Goal: Check status: Check status

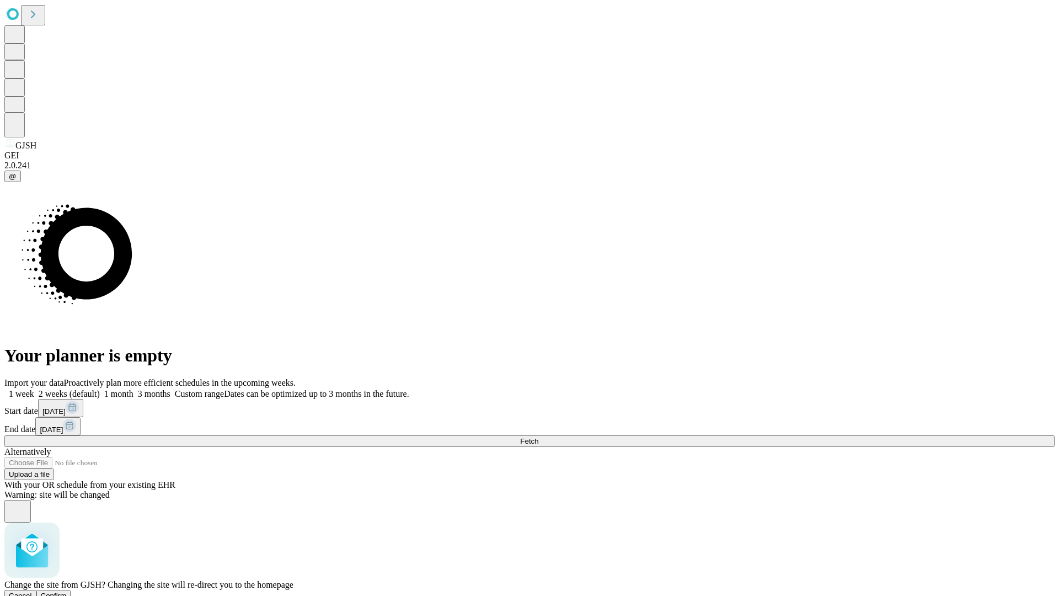
click at [67, 592] on span "Confirm" at bounding box center [54, 596] width 26 height 8
click at [100, 389] on label "2 weeks (default)" at bounding box center [67, 393] width 66 height 9
click at [539, 437] on span "Fetch" at bounding box center [529, 441] width 18 height 8
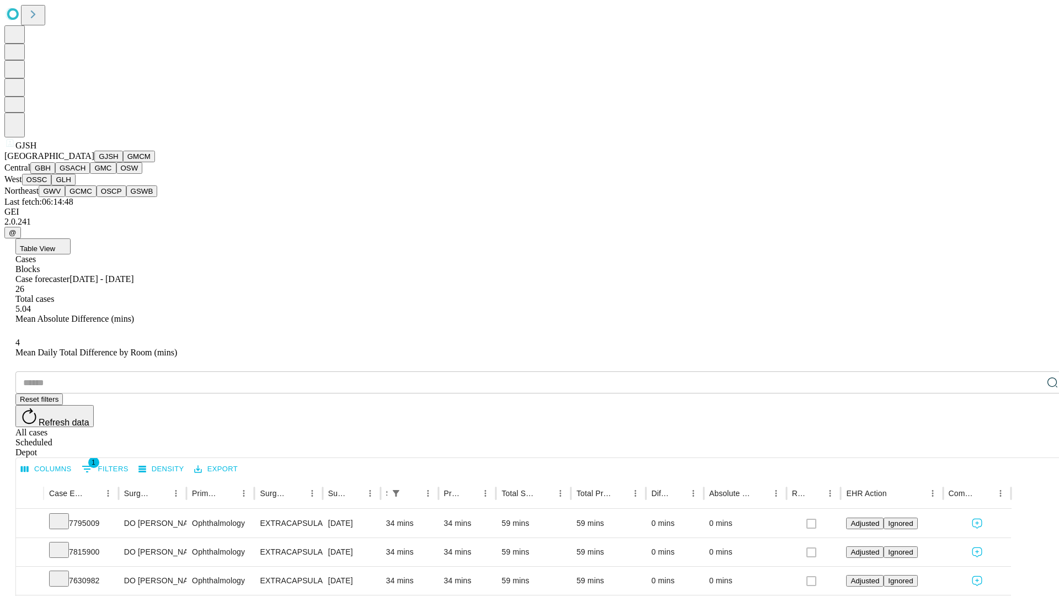
click at [123, 162] on button "GMCM" at bounding box center [139, 157] width 32 height 12
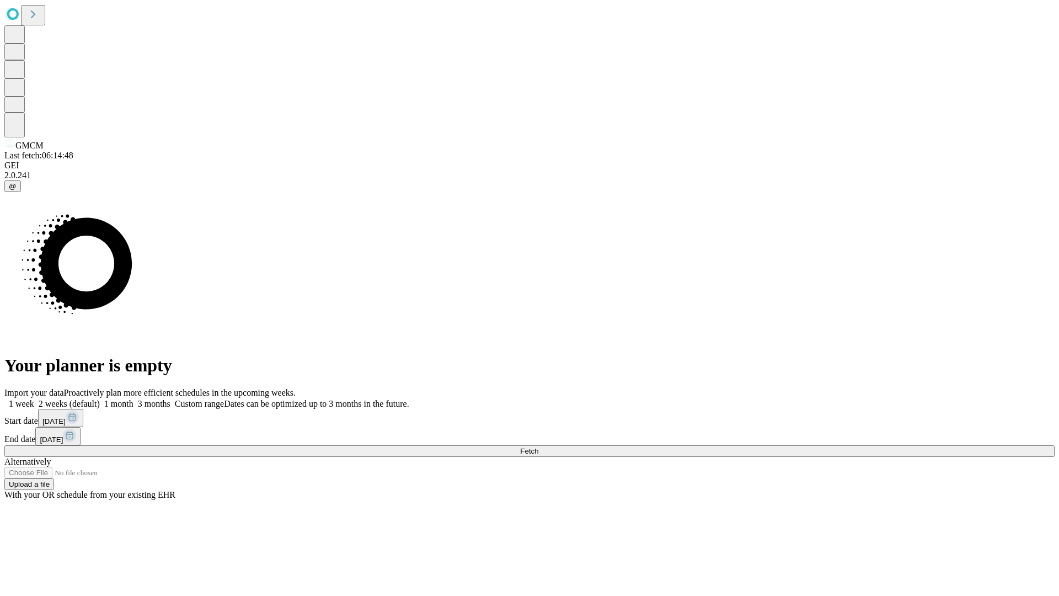
click at [100, 399] on label "2 weeks (default)" at bounding box center [67, 403] width 66 height 9
click at [539, 447] on span "Fetch" at bounding box center [529, 451] width 18 height 8
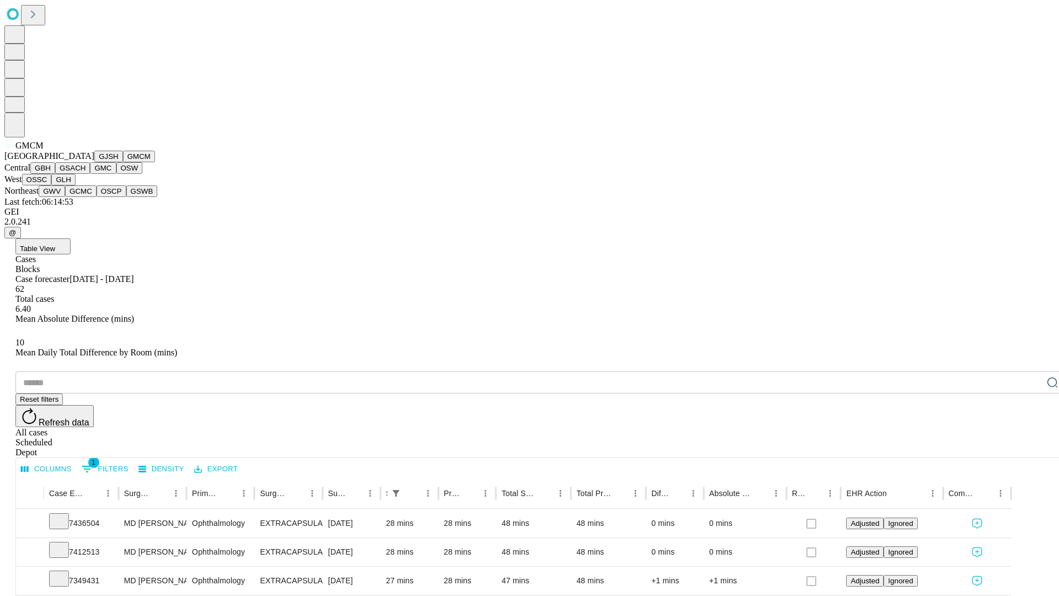
click at [55, 174] on button "GBH" at bounding box center [42, 168] width 25 height 12
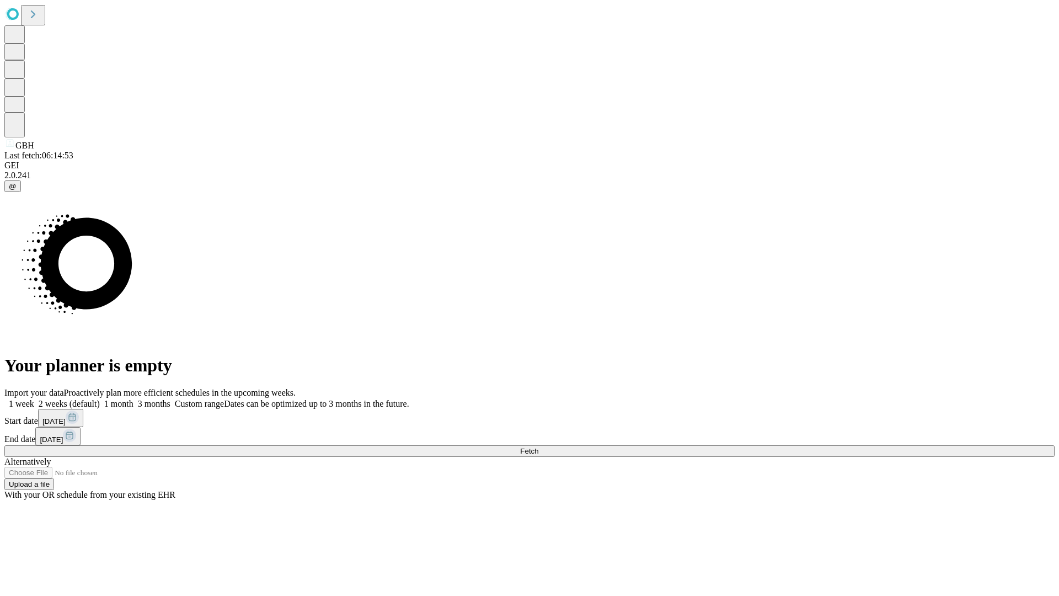
click at [100, 399] on label "2 weeks (default)" at bounding box center [67, 403] width 66 height 9
click at [539, 447] on span "Fetch" at bounding box center [529, 451] width 18 height 8
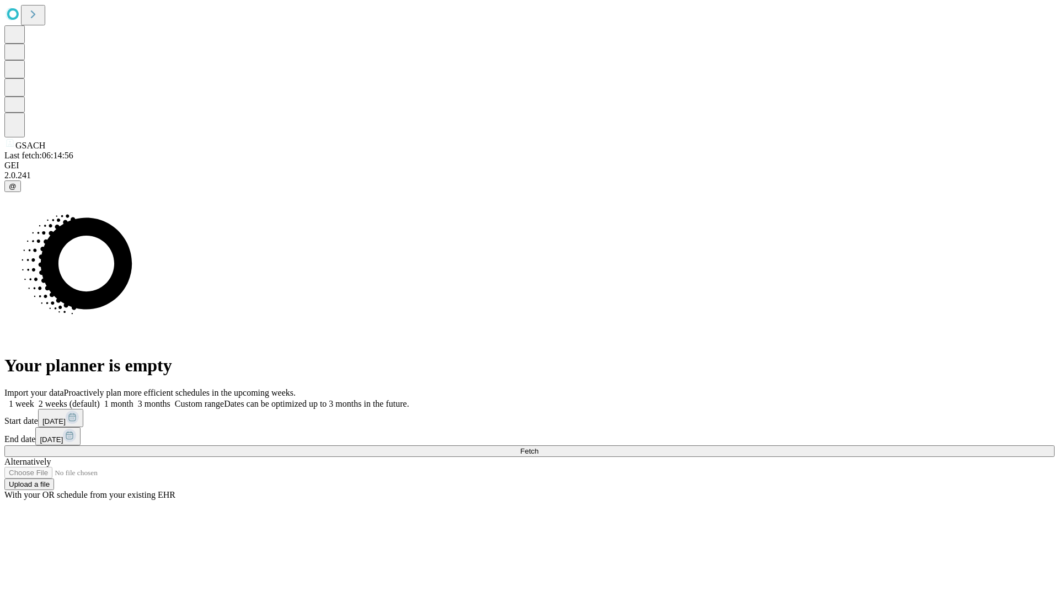
click at [100, 399] on label "2 weeks (default)" at bounding box center [67, 403] width 66 height 9
click at [539, 447] on span "Fetch" at bounding box center [529, 451] width 18 height 8
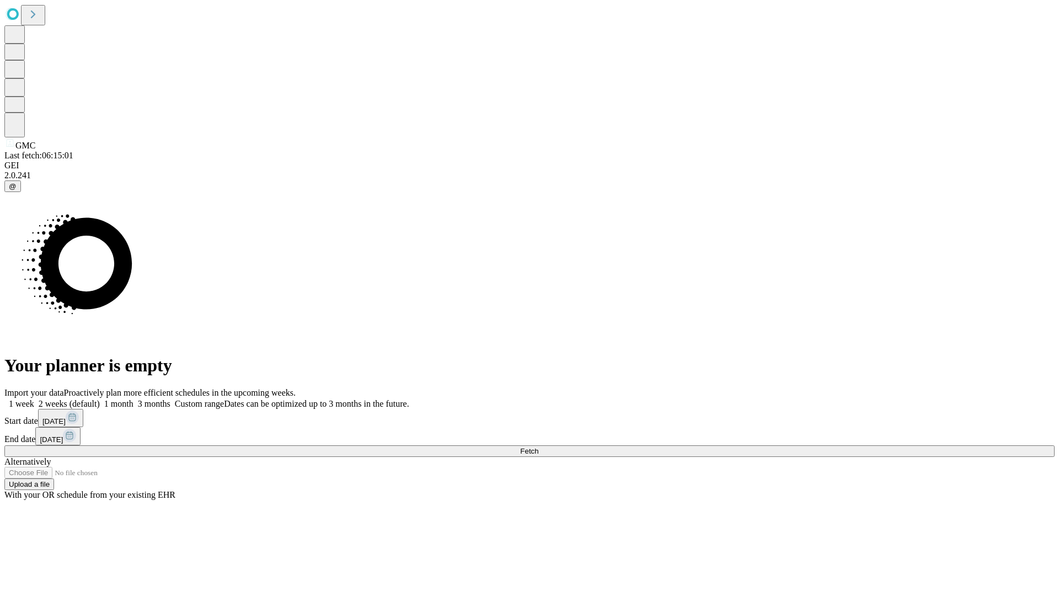
click at [100, 399] on label "2 weeks (default)" at bounding box center [67, 403] width 66 height 9
click at [539, 447] on span "Fetch" at bounding box center [529, 451] width 18 height 8
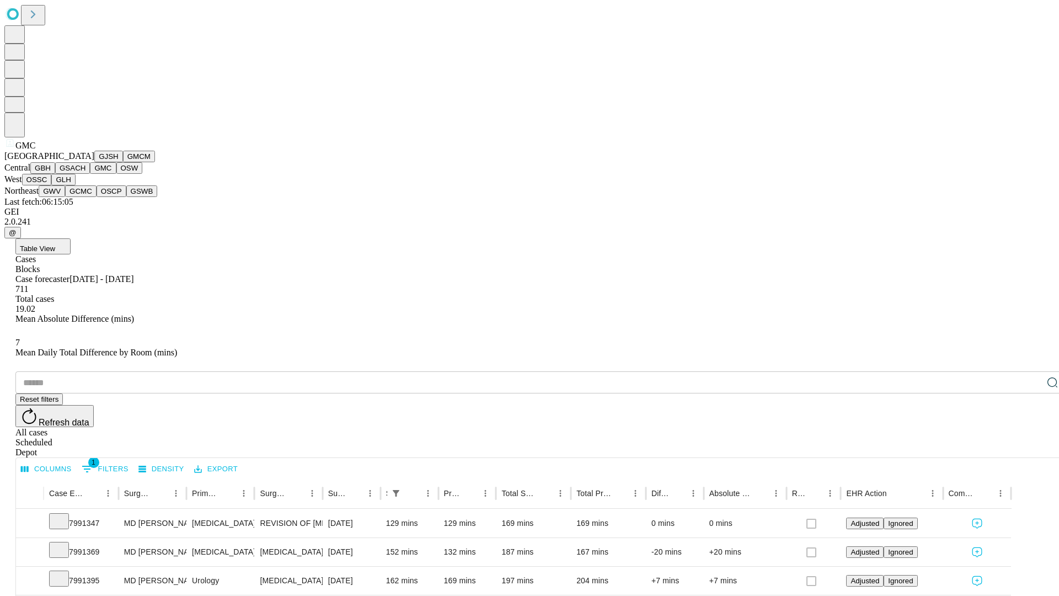
click at [116, 174] on button "OSW" at bounding box center [129, 168] width 26 height 12
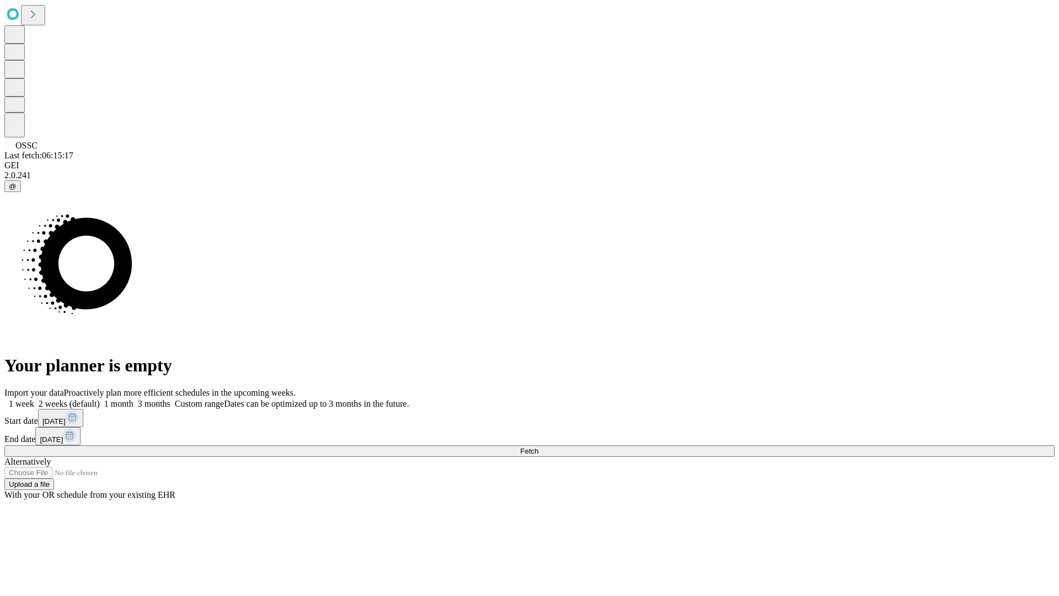
click at [539, 447] on span "Fetch" at bounding box center [529, 451] width 18 height 8
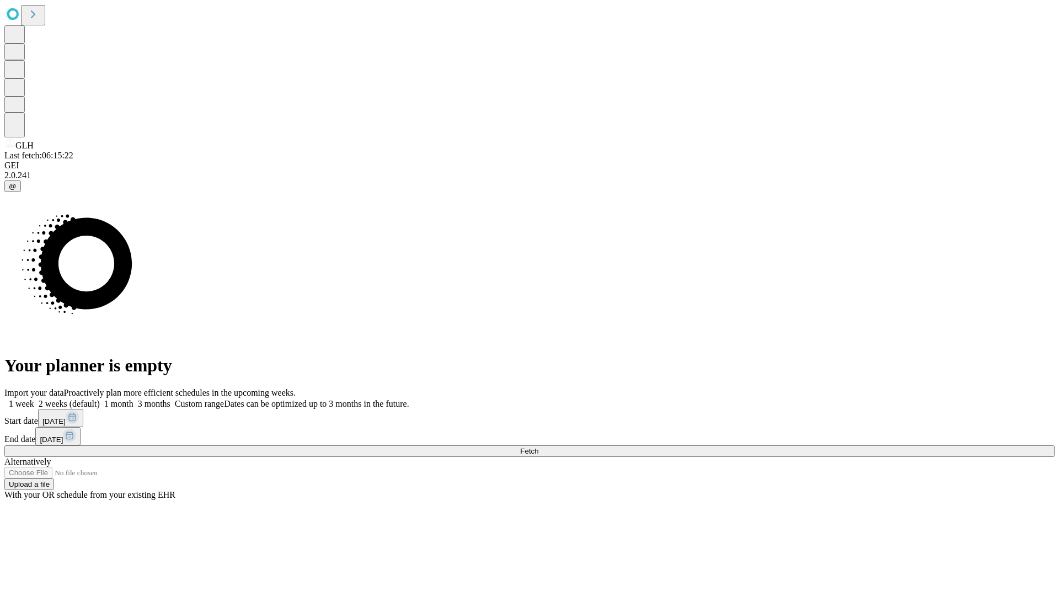
click at [100, 399] on label "2 weeks (default)" at bounding box center [67, 403] width 66 height 9
click at [539, 447] on span "Fetch" at bounding box center [529, 451] width 18 height 8
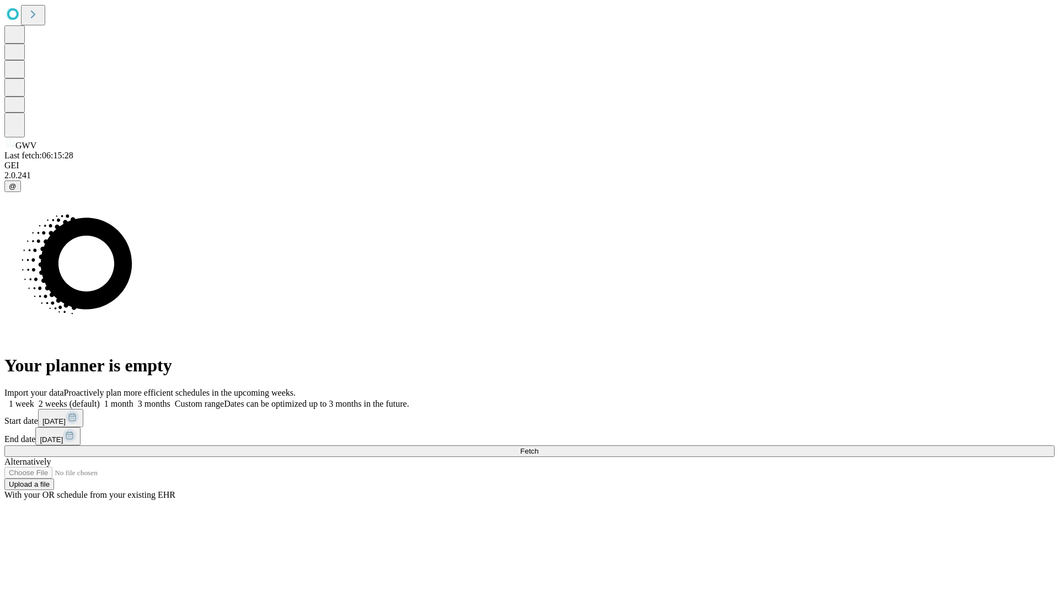
click at [100, 399] on label "2 weeks (default)" at bounding box center [67, 403] width 66 height 9
click at [539, 447] on span "Fetch" at bounding box center [529, 451] width 18 height 8
